Goal: Obtain resource: Download file/media

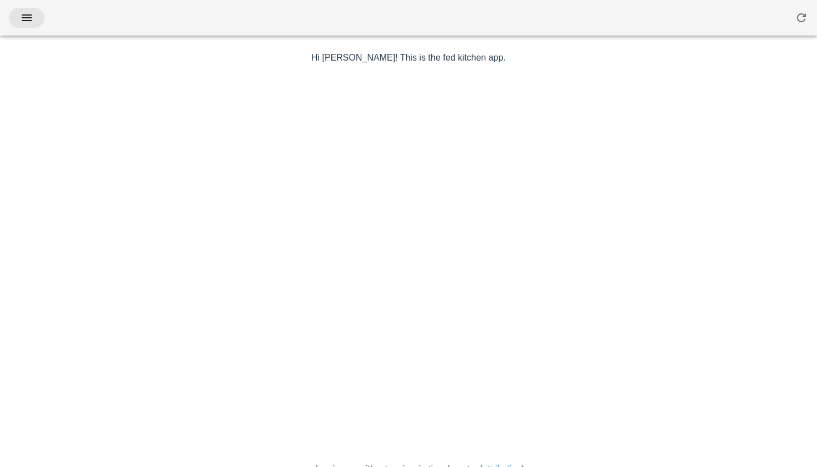
click at [18, 13] on span "button" at bounding box center [27, 17] width 18 height 13
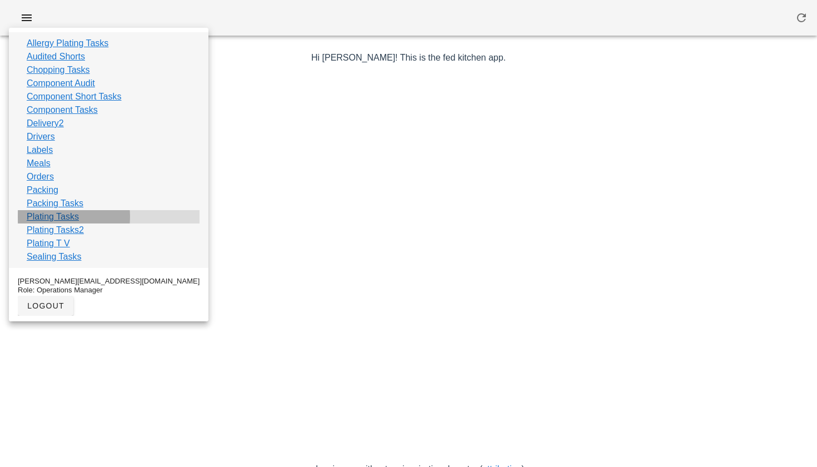
click at [64, 217] on link "Plating Tasks" at bounding box center [53, 216] width 52 height 13
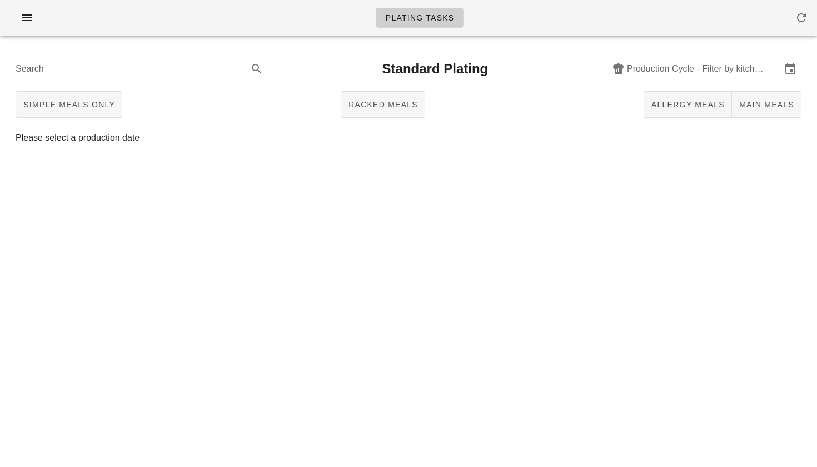
click at [679, 74] on input "Production Cycle - Filter by kitchen production schedules" at bounding box center [704, 69] width 155 height 18
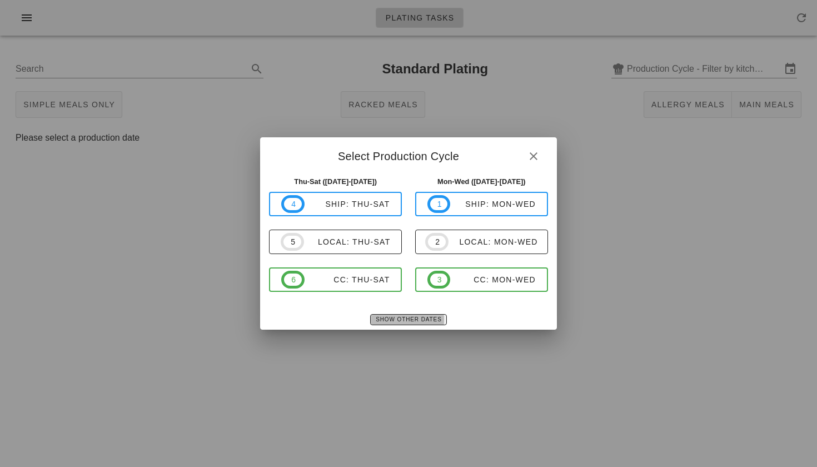
click at [396, 320] on span "Show Other Dates" at bounding box center [408, 319] width 66 height 6
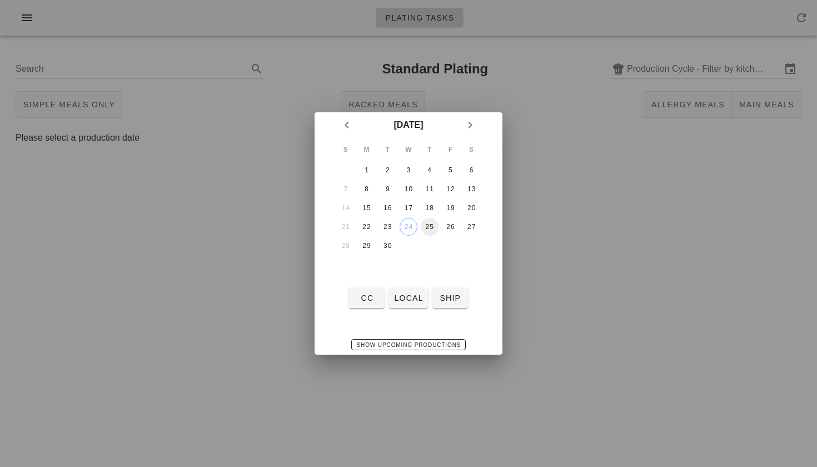
click at [430, 231] on div "25" at bounding box center [430, 227] width 18 height 8
click at [414, 294] on span "local" at bounding box center [408, 298] width 29 height 9
type input "local: Thu-Sat ([DATE]-[DATE])"
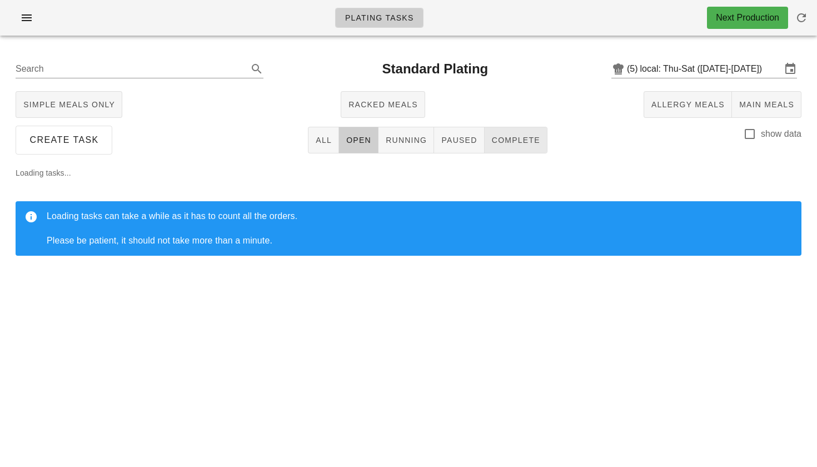
click at [532, 138] on span "Complete" at bounding box center [515, 140] width 49 height 9
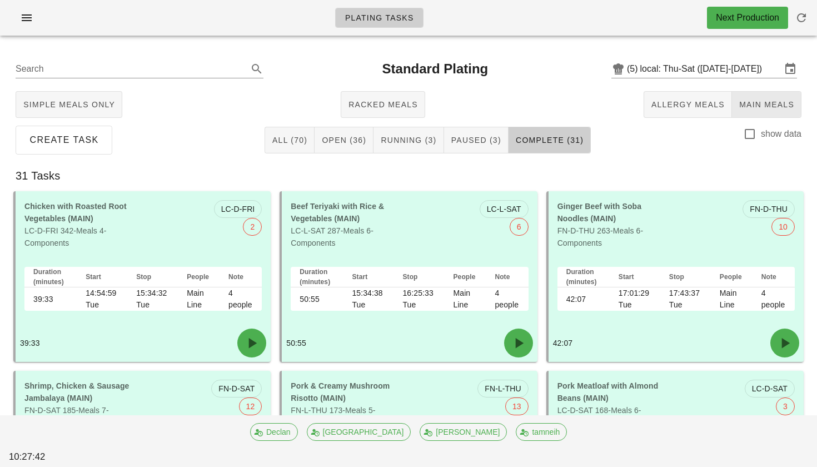
click at [760, 95] on button "Main Meals" at bounding box center [766, 104] width 69 height 27
click at [757, 104] on span "Main Meals" at bounding box center [767, 104] width 56 height 9
click at [746, 138] on div at bounding box center [749, 134] width 19 height 19
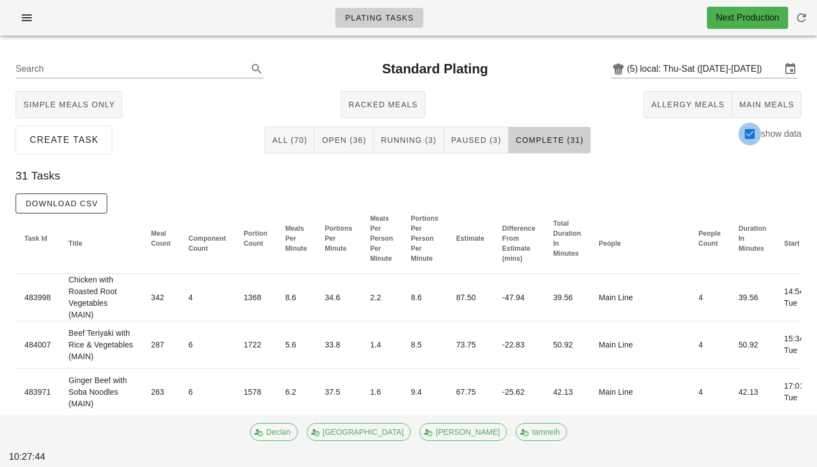
checkbox input "true"
click at [85, 199] on span "Download CSV" at bounding box center [61, 203] width 73 height 9
click at [28, 14] on icon "button" at bounding box center [26, 17] width 13 height 13
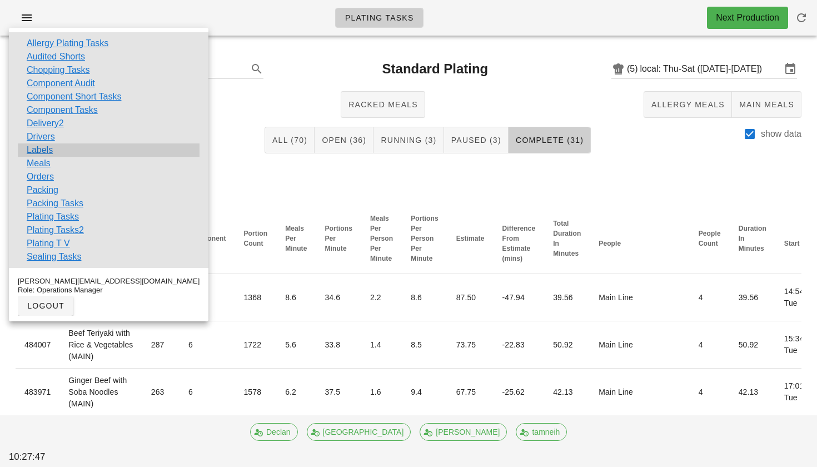
click at [43, 150] on link "Labels" at bounding box center [40, 149] width 26 height 13
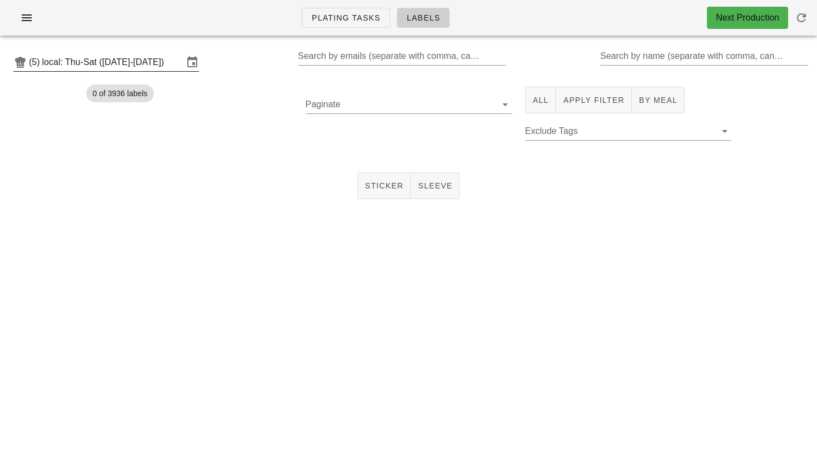
click at [135, 58] on input "local: Thu-Sat ([DATE]-[DATE])" at bounding box center [112, 62] width 141 height 18
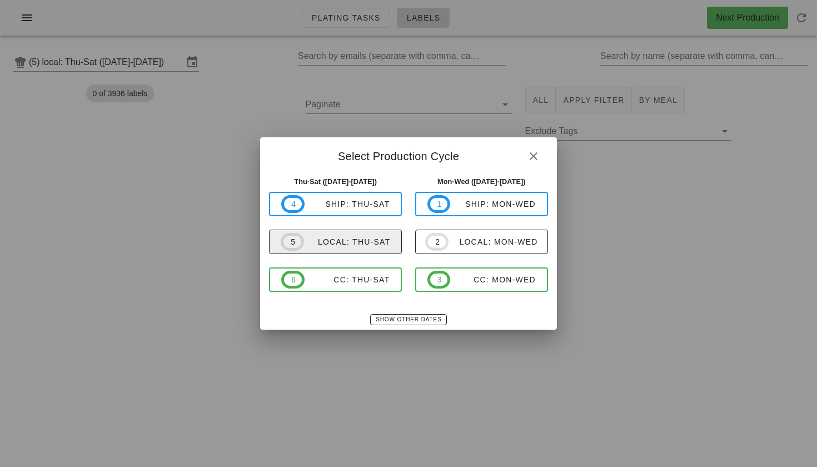
click at [320, 242] on div "local: Thu-Sat" at bounding box center [347, 241] width 87 height 9
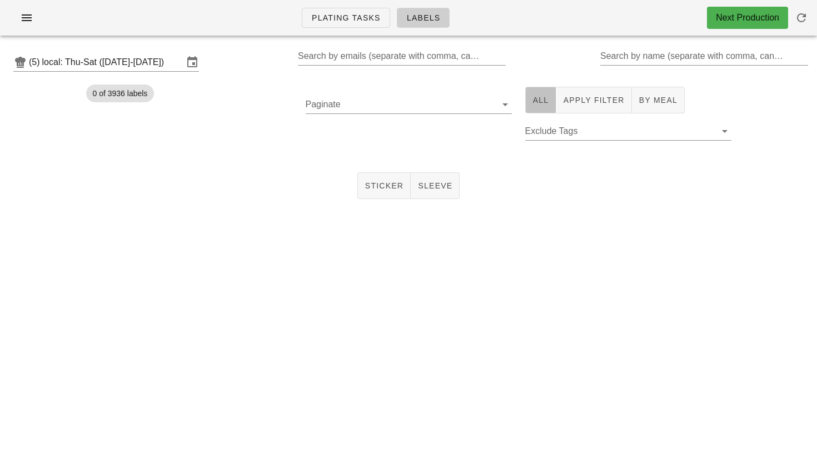
click at [549, 98] on button "All" at bounding box center [540, 100] width 31 height 27
click at [385, 182] on span "Sticker" at bounding box center [384, 185] width 39 height 9
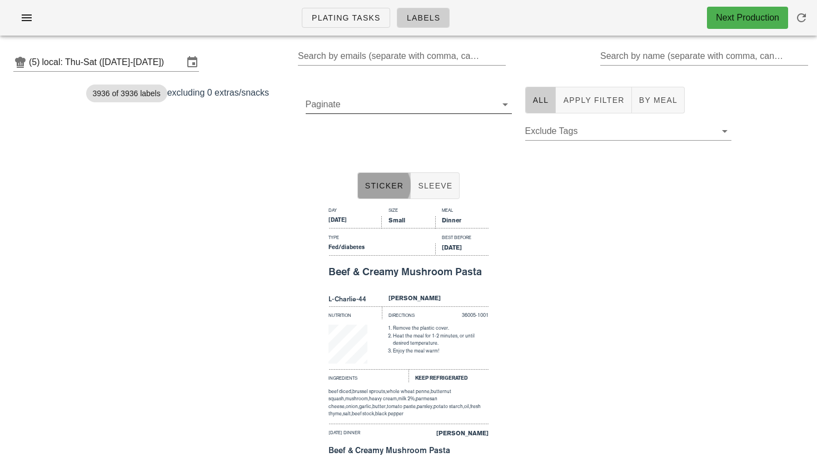
click at [383, 102] on input "Paginate" at bounding box center [400, 105] width 188 height 18
click at [508, 102] on div "[PHONE_NUMBER]" at bounding box center [409, 140] width 206 height 89
click at [505, 105] on div "250" at bounding box center [409, 113] width 206 height 27
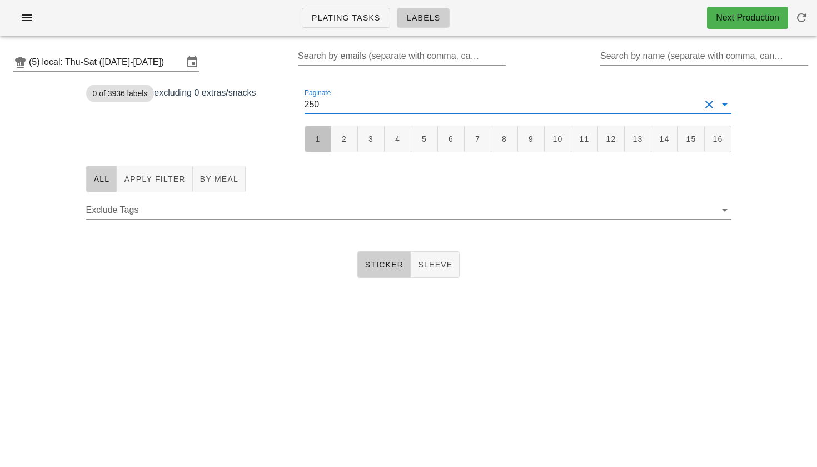
click at [312, 147] on button "1" at bounding box center [318, 139] width 27 height 27
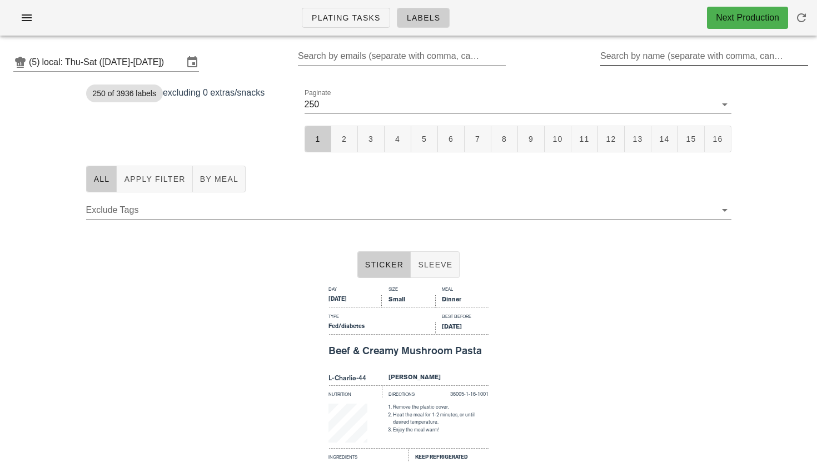
click at [685, 48] on div "Search by name (separate with comma, can be partial)" at bounding box center [703, 56] width 206 height 18
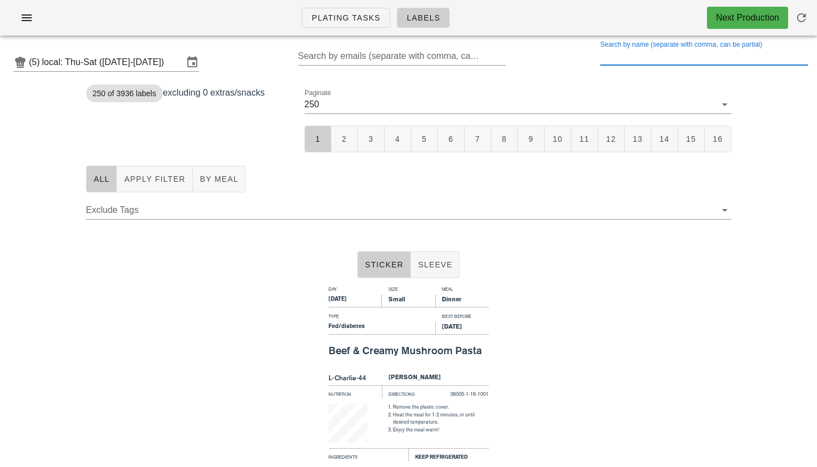
type input "j"
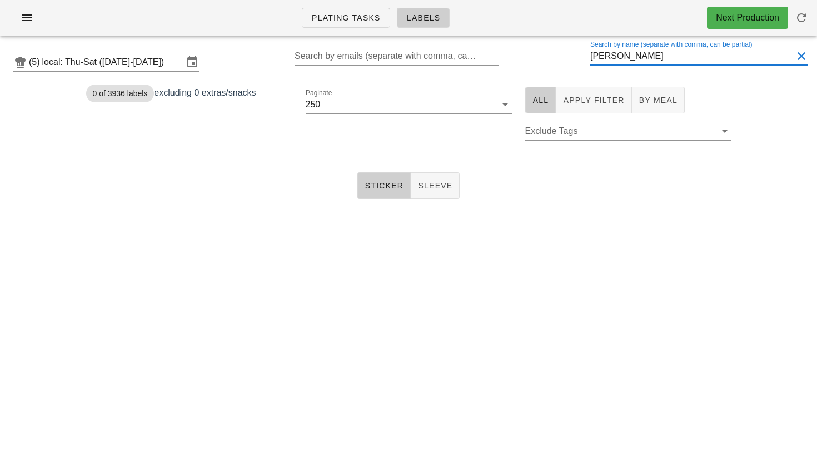
drag, startPoint x: 629, startPoint y: 63, endPoint x: 555, endPoint y: 54, distance: 74.4
click at [556, 54] on div "(5) local: Thu-Sat ([DATE]-[DATE]) Search by emails (separate with comma, can b…" at bounding box center [408, 62] width 817 height 36
type input "S"
click at [329, 136] on button "1" at bounding box center [319, 139] width 27 height 27
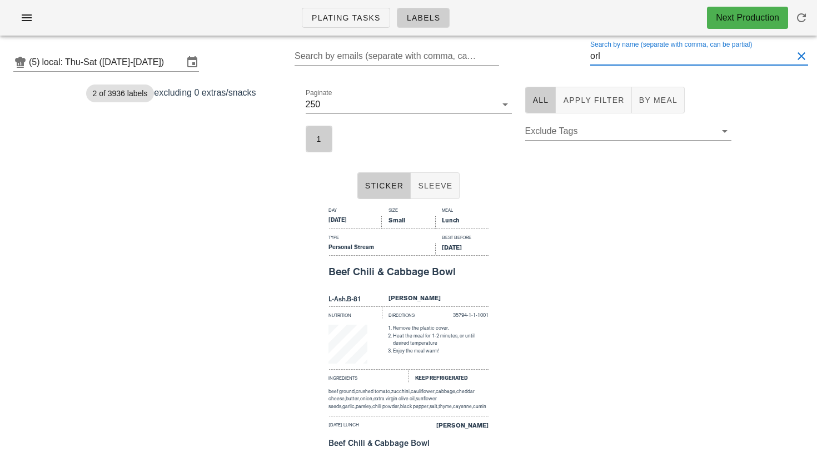
drag, startPoint x: 624, startPoint y: 52, endPoint x: 524, endPoint y: 49, distance: 100.1
click at [524, 49] on div "(5) local: Thu-Sat ([DATE]-[DATE]) Search by emails (separate with comma, can b…" at bounding box center [408, 62] width 817 height 36
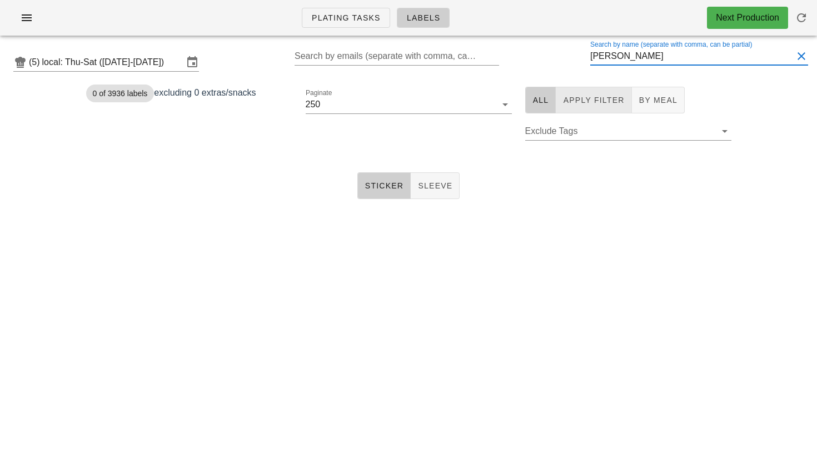
type input "[PERSON_NAME]"
click at [581, 96] on span "Apply Filter" at bounding box center [594, 100] width 62 height 9
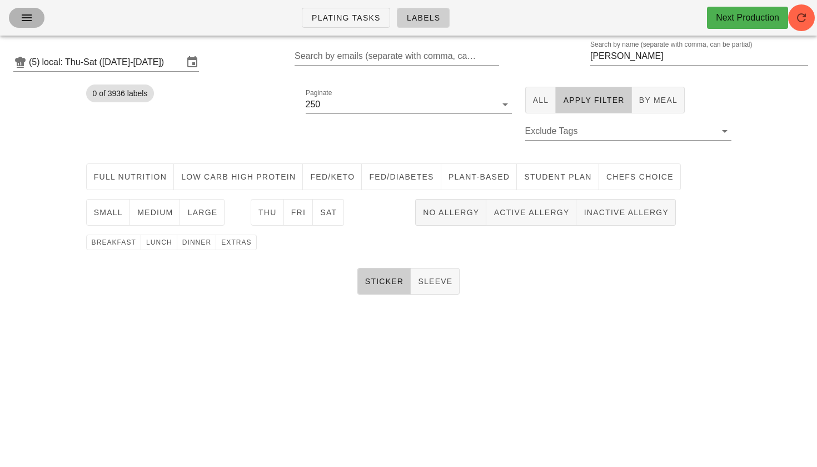
drag, startPoint x: 18, startPoint y: 19, endPoint x: 22, endPoint y: 26, distance: 8.2
click at [18, 21] on span "button" at bounding box center [27, 17] width 18 height 13
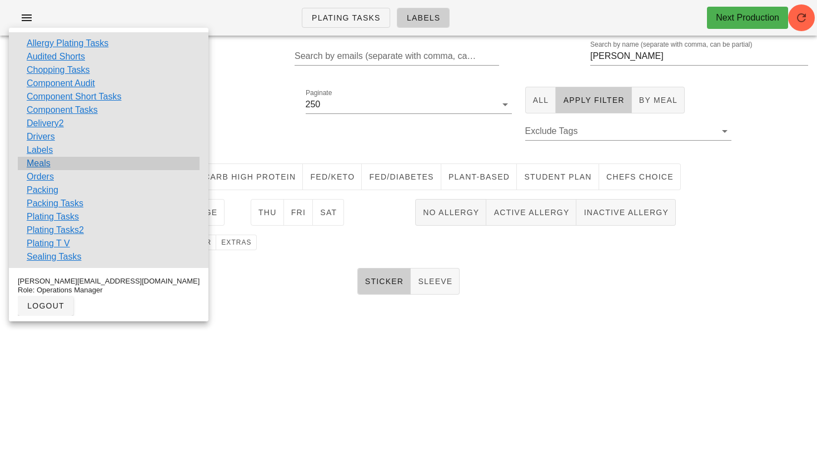
click at [41, 162] on link "Meals" at bounding box center [39, 163] width 24 height 13
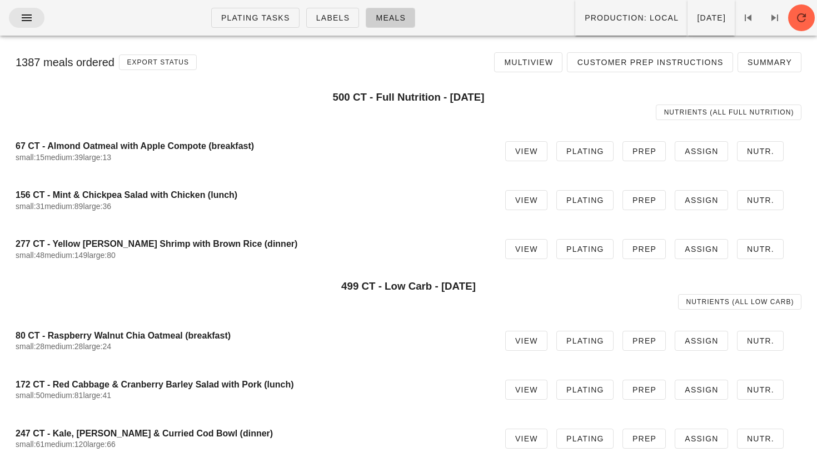
click at [21, 24] on icon "button" at bounding box center [26, 17] width 13 height 13
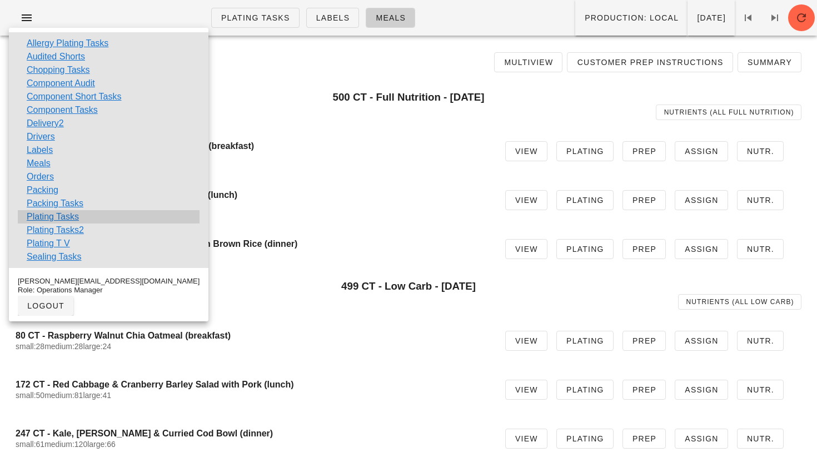
click at [51, 217] on link "Plating Tasks" at bounding box center [53, 216] width 52 height 13
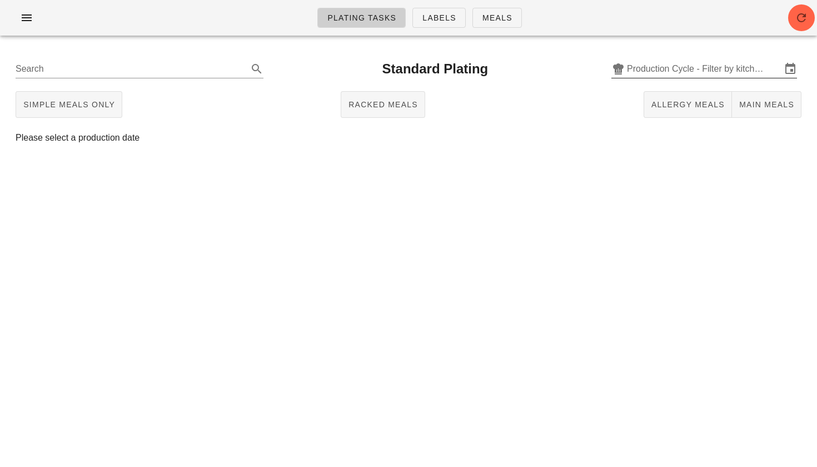
click at [673, 68] on input "Production Cycle - Filter by kitchen production schedules" at bounding box center [704, 69] width 155 height 18
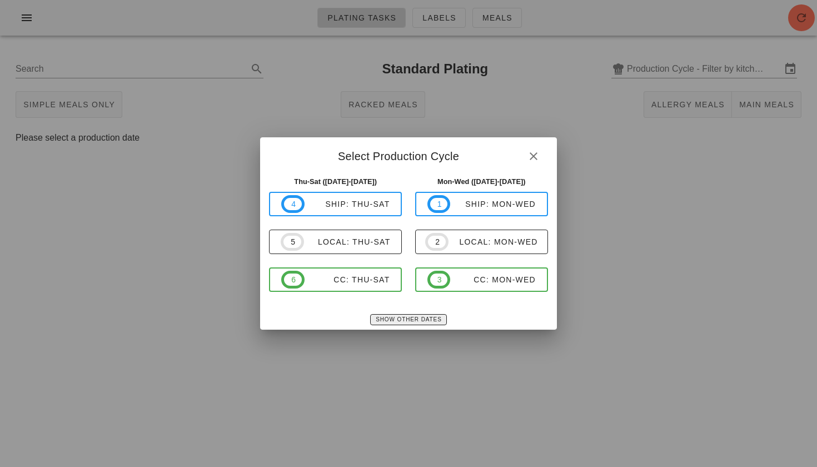
click at [382, 317] on span "Show Other Dates" at bounding box center [408, 319] width 66 height 6
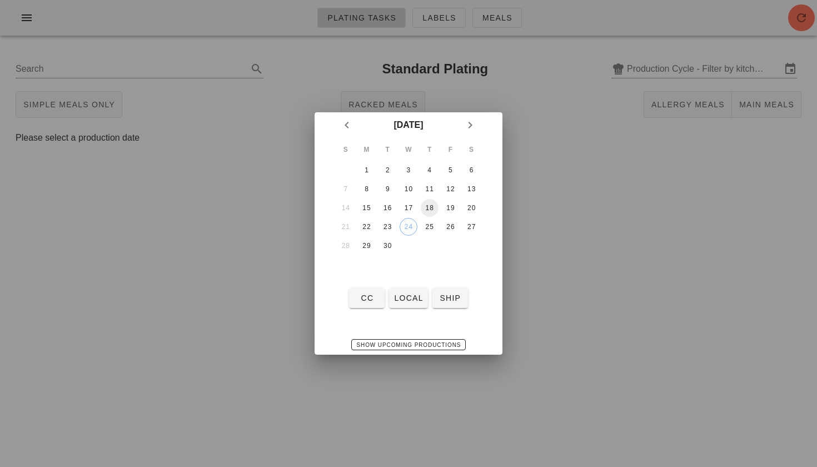
click at [430, 205] on div "18" at bounding box center [430, 208] width 18 height 8
click at [408, 299] on span "local" at bounding box center [408, 298] width 29 height 9
type input "local: Thu-Sat ([DATE]-[DATE])"
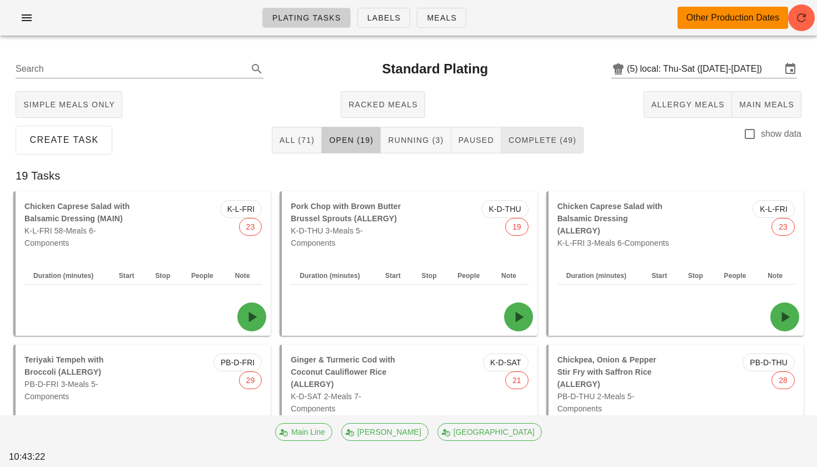
click at [565, 145] on span "Complete (49)" at bounding box center [542, 140] width 68 height 9
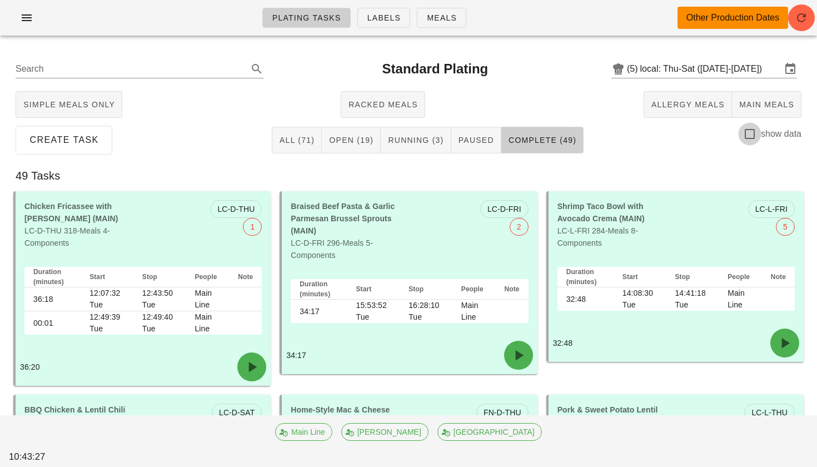
click at [749, 142] on div at bounding box center [749, 134] width 19 height 19
checkbox input "true"
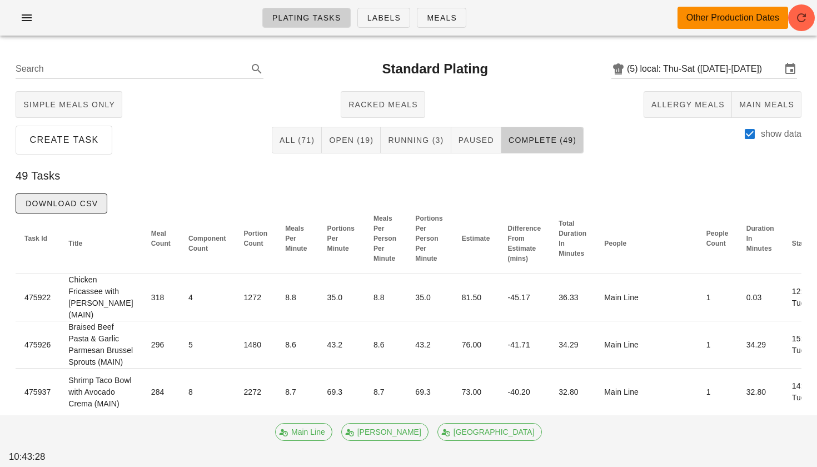
click at [90, 205] on span "Download CSV" at bounding box center [61, 203] width 73 height 9
